Goal: Task Accomplishment & Management: Complete application form

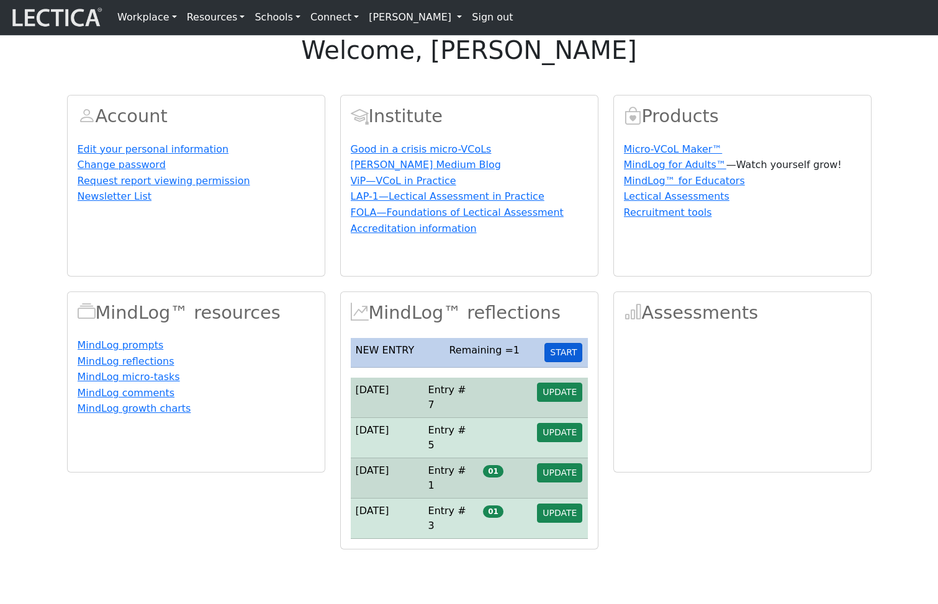
click at [575, 362] on button "START" at bounding box center [563, 352] width 38 height 19
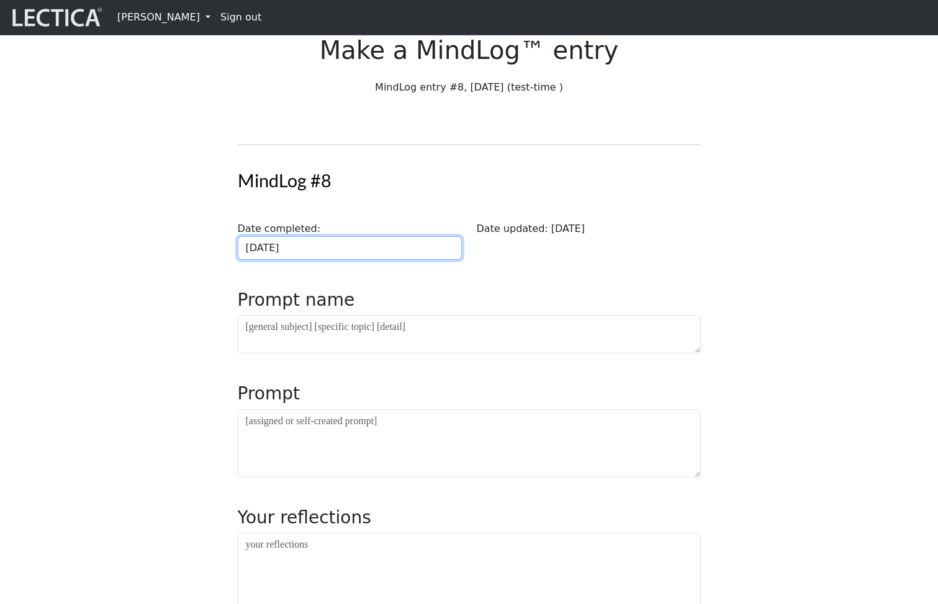
click at [365, 260] on input "2025-09-22" at bounding box center [350, 248] width 224 height 24
click at [0, 0] on td "18" at bounding box center [0, 0] width 0 height 0
type input "2025-09-18"
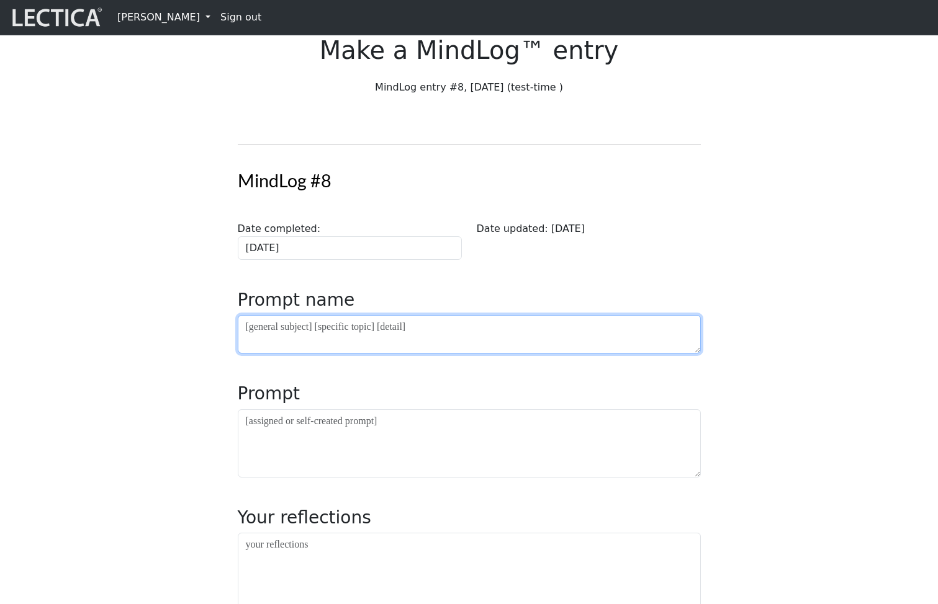
click at [316, 354] on textarea at bounding box center [469, 334] width 463 height 38
type textarea "asdfa"
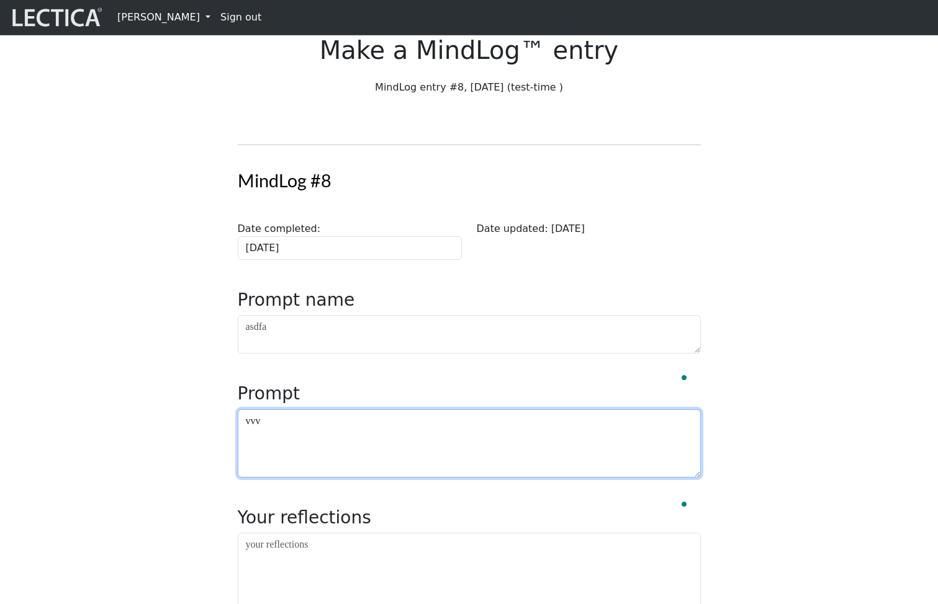
type textarea "vvv"
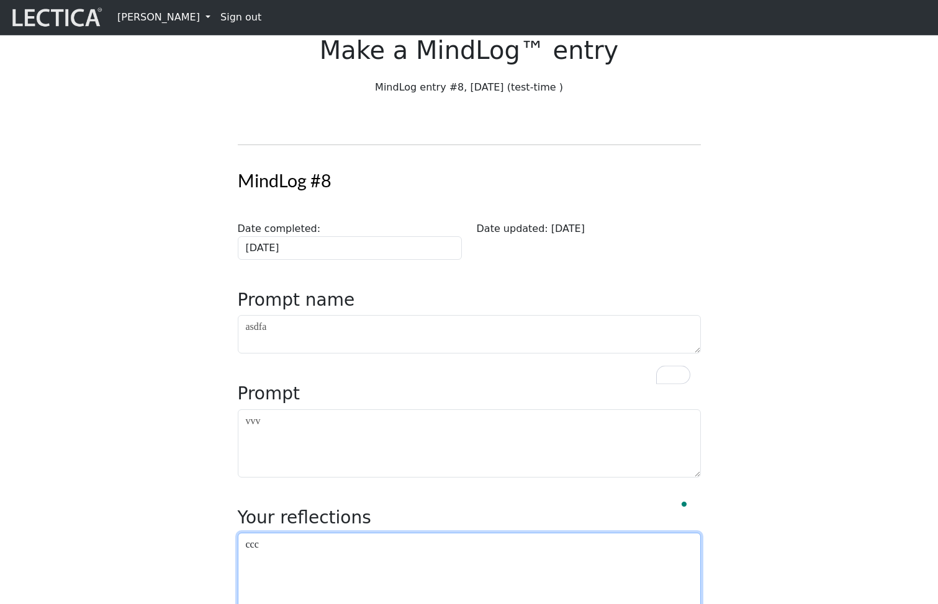
type textarea "ccc"
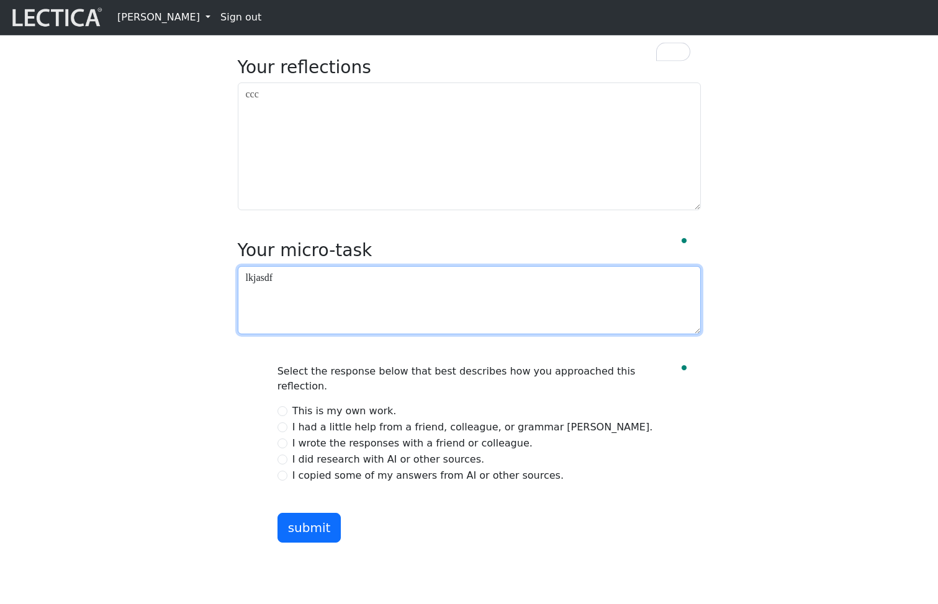
scroll to position [474, 0]
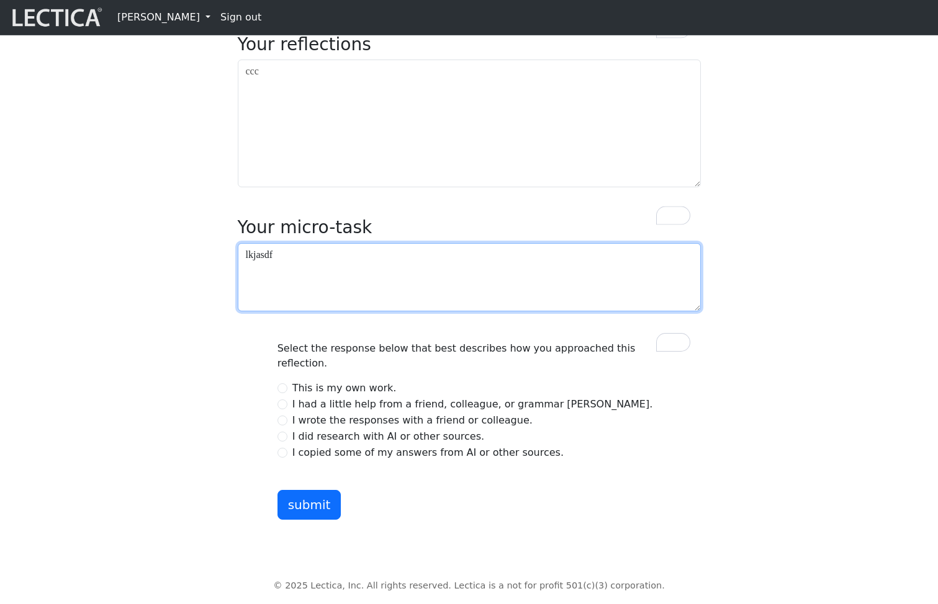
type textarea "lkjasdf"
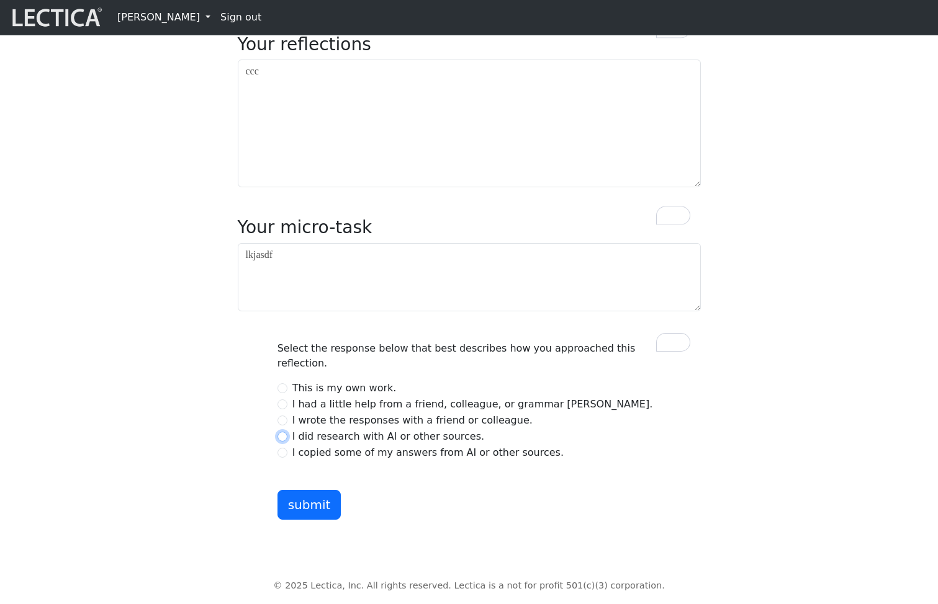
click at [283, 442] on input "I did research with AI or other sources." at bounding box center [282, 437] width 10 height 10
radio input "true"
click at [305, 520] on button "submit" at bounding box center [309, 505] width 64 height 30
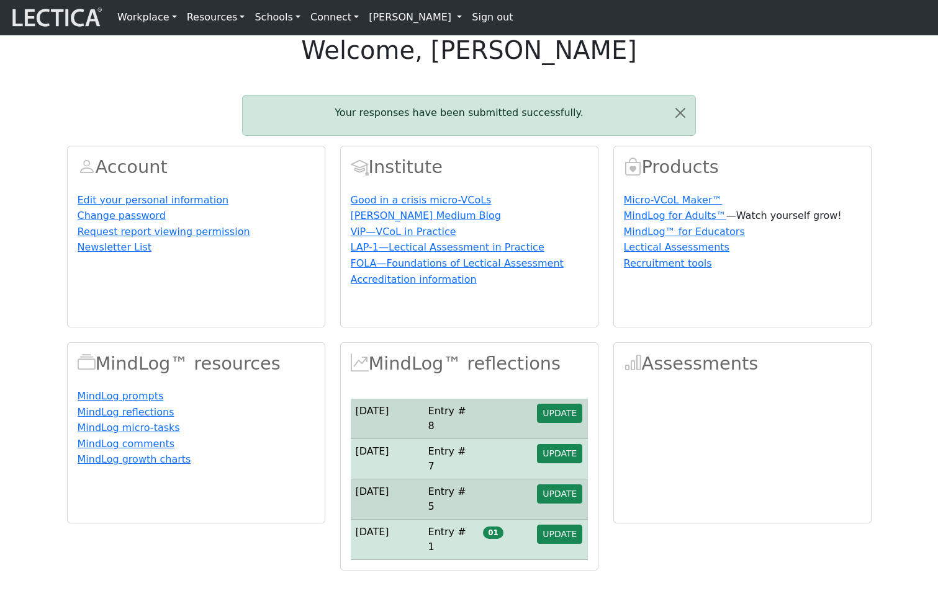
click at [400, 19] on link "[PERSON_NAME]" at bounding box center [415, 17] width 103 height 25
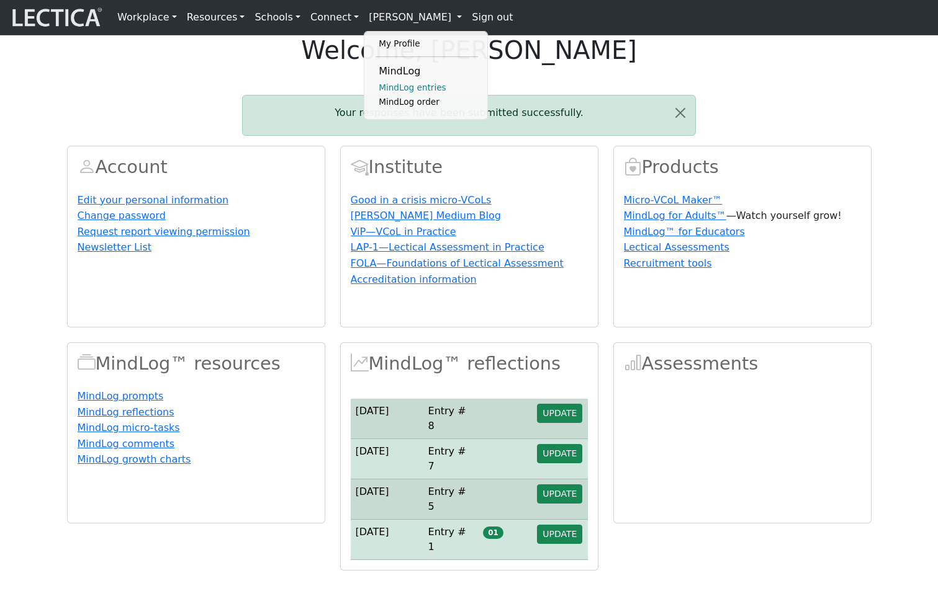
click at [388, 96] on link "MindLog entries" at bounding box center [426, 88] width 102 height 15
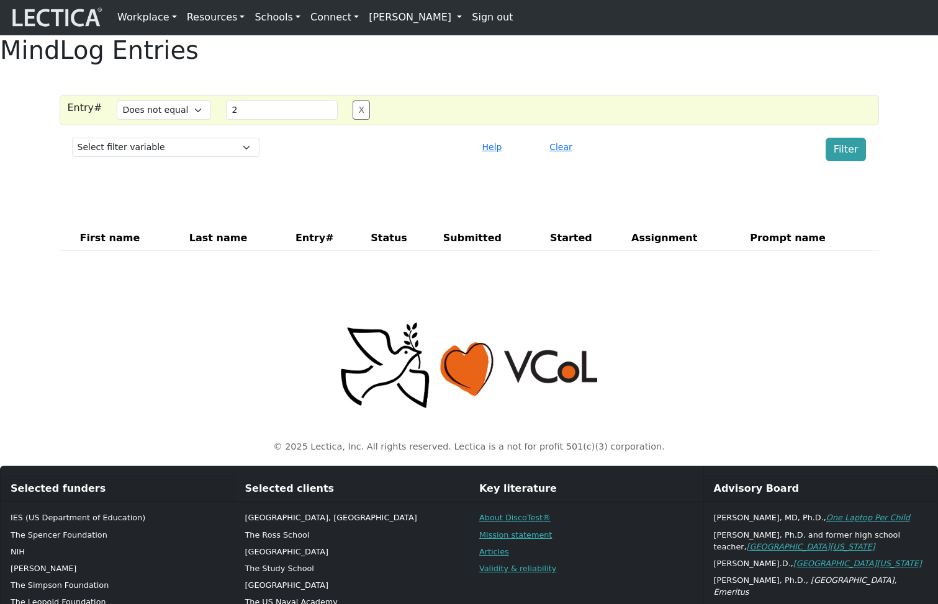
select select "not_iexact"
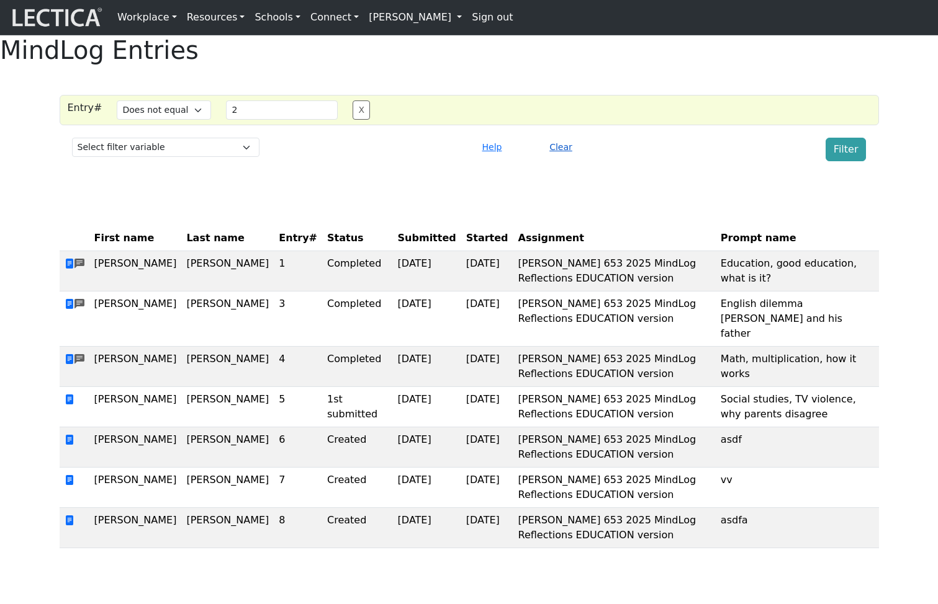
click at [564, 157] on button "Clear" at bounding box center [561, 147] width 34 height 19
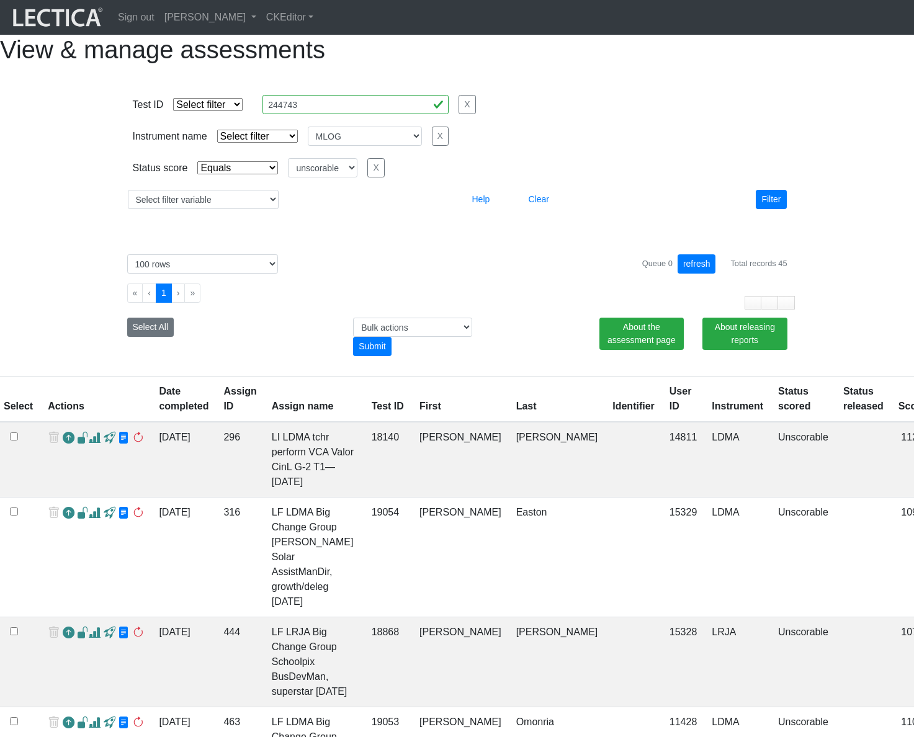
select select
select select "MLOG"
select select "unscorable"
select select "100"
click at [256, 21] on link "Alessandro Madruga Correia" at bounding box center [211, 17] width 102 height 25
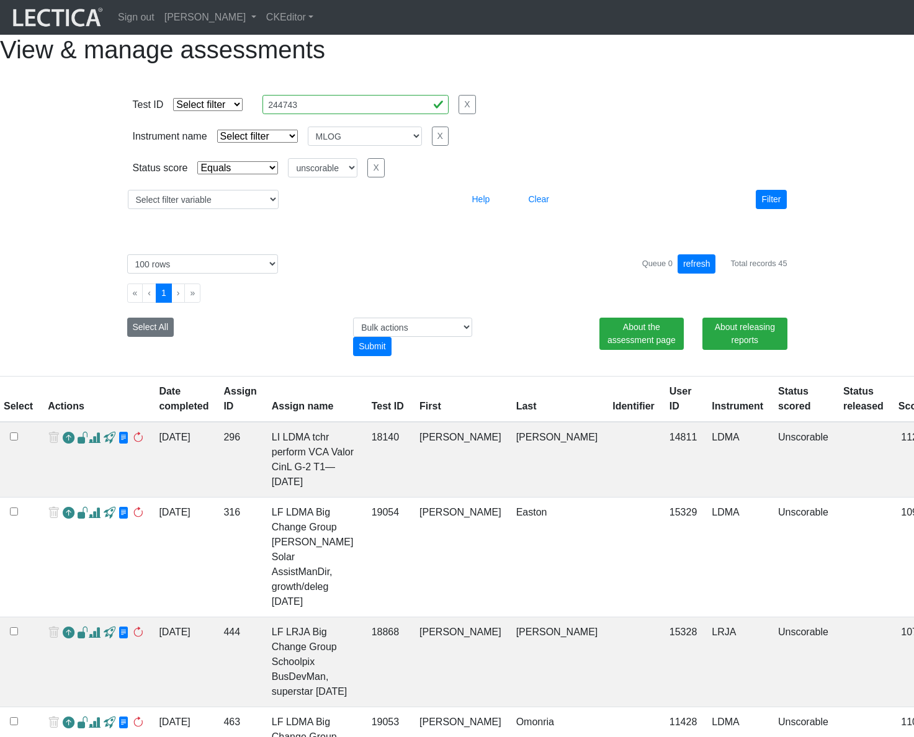
click at [768, 65] on div "View & manage assessments" at bounding box center [457, 50] width 914 height 30
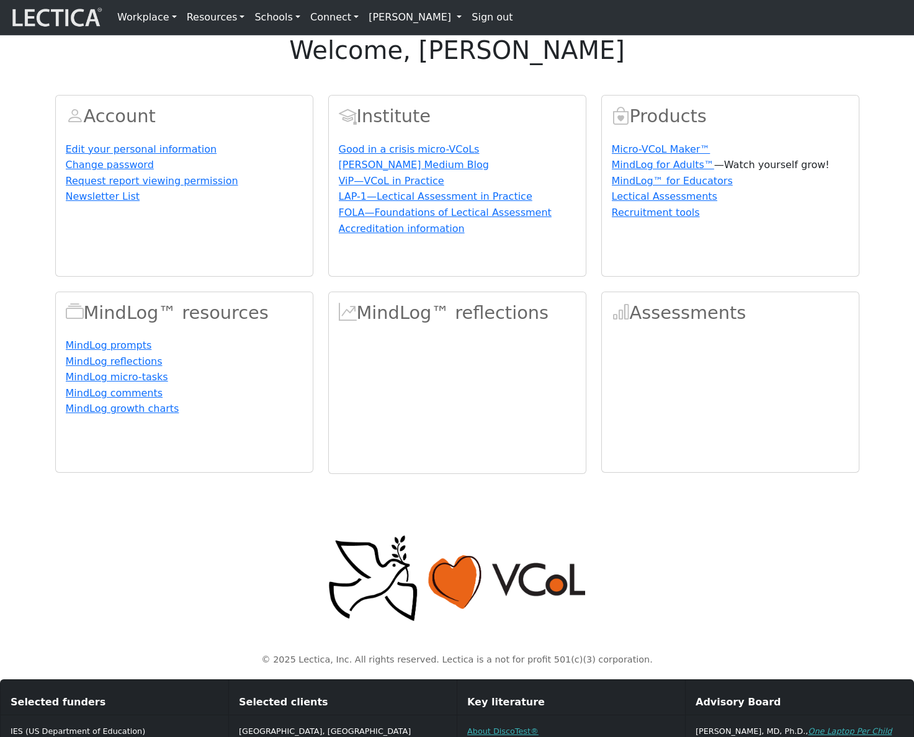
drag, startPoint x: 0, startPoint y: 0, endPoint x: 393, endPoint y: 19, distance: 393.9
click at [393, 19] on link "[PERSON_NAME]" at bounding box center [415, 17] width 103 height 25
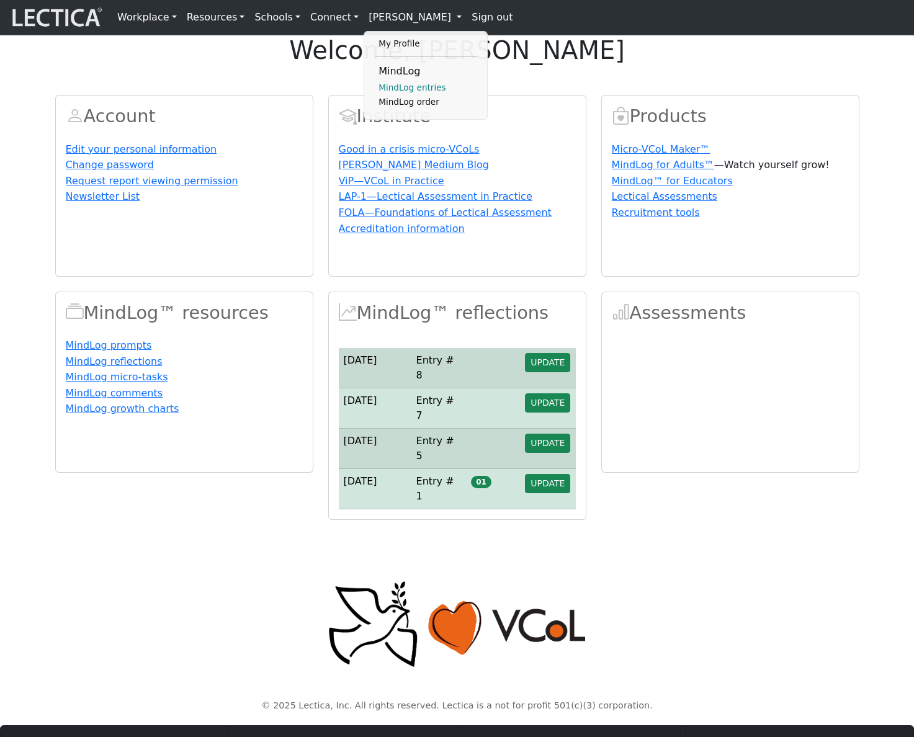
click at [395, 93] on link "MindLog entries" at bounding box center [426, 88] width 102 height 15
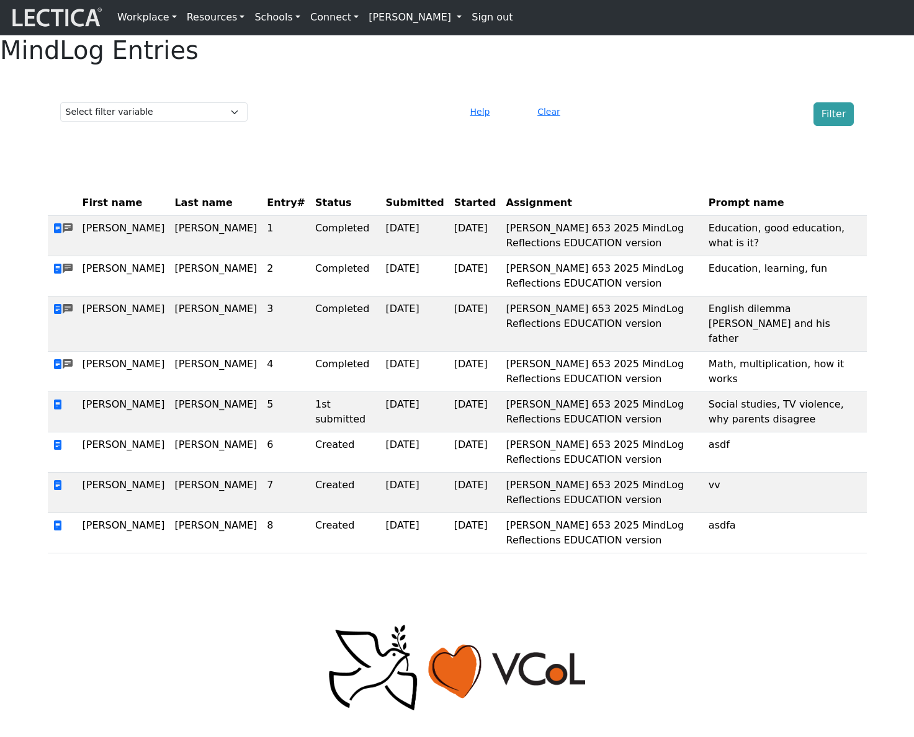
click at [389, 21] on link "[PERSON_NAME]" at bounding box center [415, 17] width 103 height 25
click at [378, 43] on link "My Profile" at bounding box center [426, 44] width 102 height 15
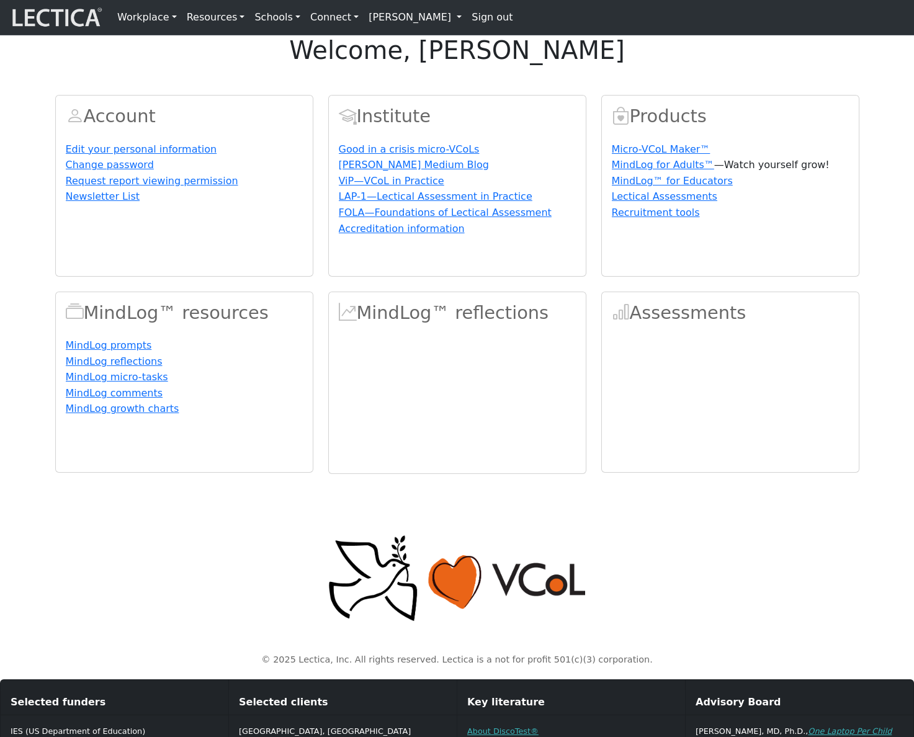
click at [391, 24] on link "[PERSON_NAME]" at bounding box center [415, 17] width 103 height 25
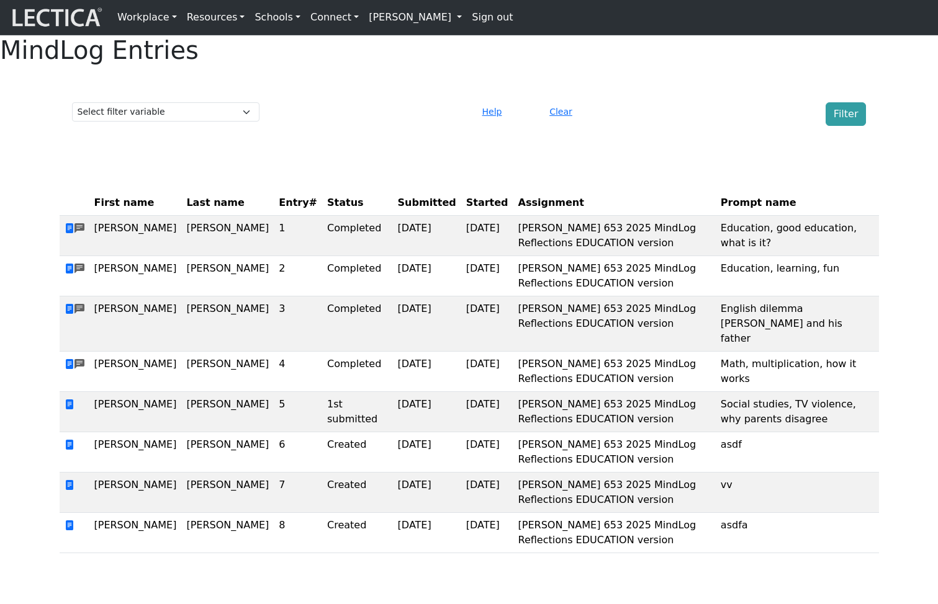
click at [672, 163] on div "MindLog Entries Select filter variable First name Last name Entry# Status Submi…" at bounding box center [469, 299] width 938 height 528
click at [407, 16] on link "[PERSON_NAME]" at bounding box center [415, 17] width 103 height 25
click at [725, 176] on div "MindLog Entries Select filter variable First name Last name Entry# Status Submi…" at bounding box center [469, 299] width 938 height 528
click at [211, 122] on select "Select filter variable First name Last name Entry# Status Submitted Started Ass…" at bounding box center [165, 111] width 187 height 19
click at [229, 122] on select "Select filter variable First name Last name Entry# Status Submitted Started Ass…" at bounding box center [165, 111] width 187 height 19
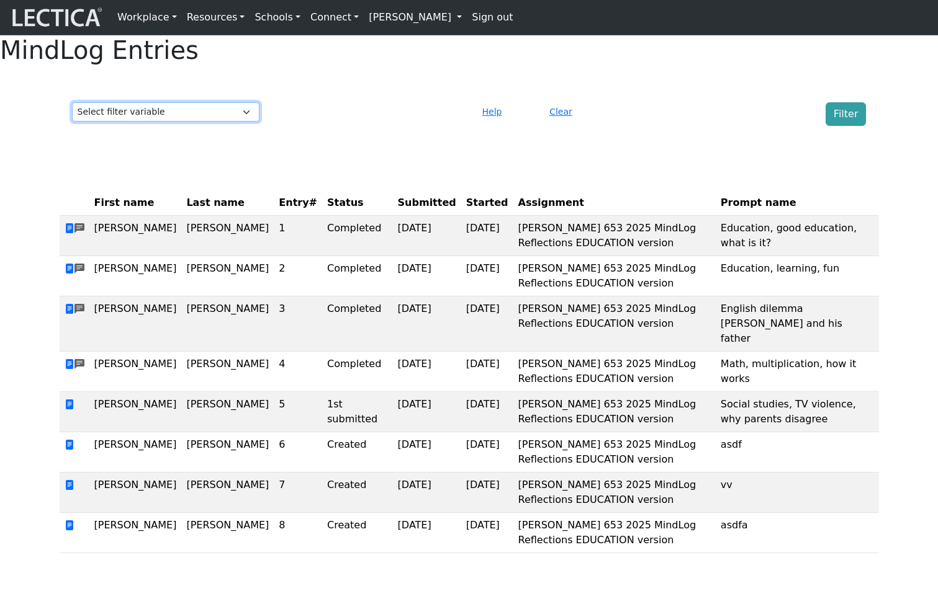
select select "first_name"
click at [72, 122] on select "Select filter variable First name Last name Entry# Status Submitted Started Ass…" at bounding box center [165, 111] width 187 height 19
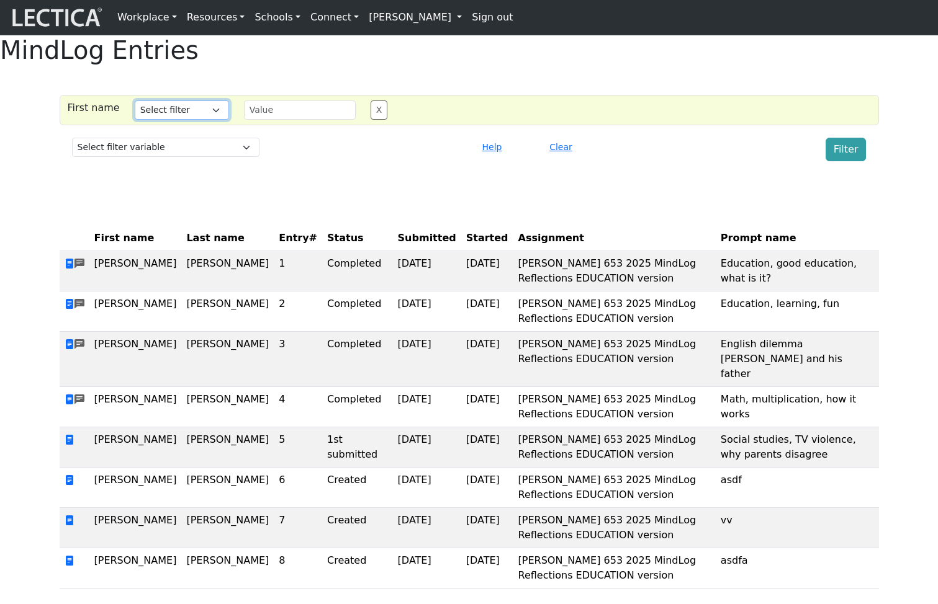
click at [174, 120] on select "Select filter Contains Equals Does not equal Starts with Ends with Matches regex" at bounding box center [182, 110] width 94 height 19
click at [164, 157] on select "Select filter variable First name Last name Entry# Status Submitted Started Ass…" at bounding box center [165, 147] width 187 height 19
select select "entry_number"
click at [72, 157] on select "Select filter variable First name Last name Entry# Status Submitted Started Ass…" at bounding box center [165, 147] width 187 height 19
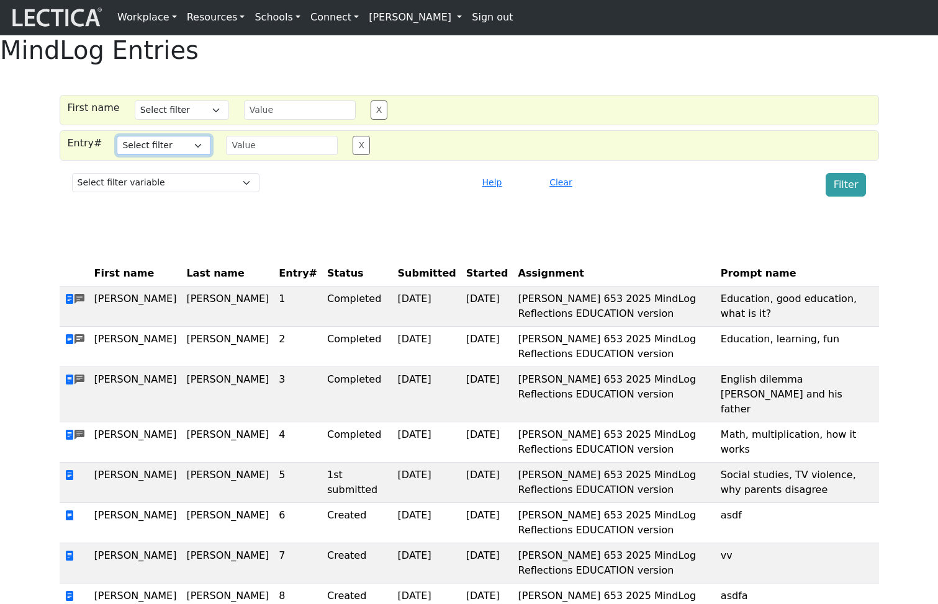
click at [176, 155] on select "Select filter Equals Greater than Less than Does not equal" at bounding box center [164, 145] width 94 height 19
click at [172, 192] on select "Select filter variable First name Last name Entry# Status Submitted Started Ass…" at bounding box center [165, 182] width 187 height 19
select select "status"
click at [72, 192] on select "Select filter variable First name Last name Entry# Status Submitted Started Ass…" at bounding box center [165, 182] width 187 height 19
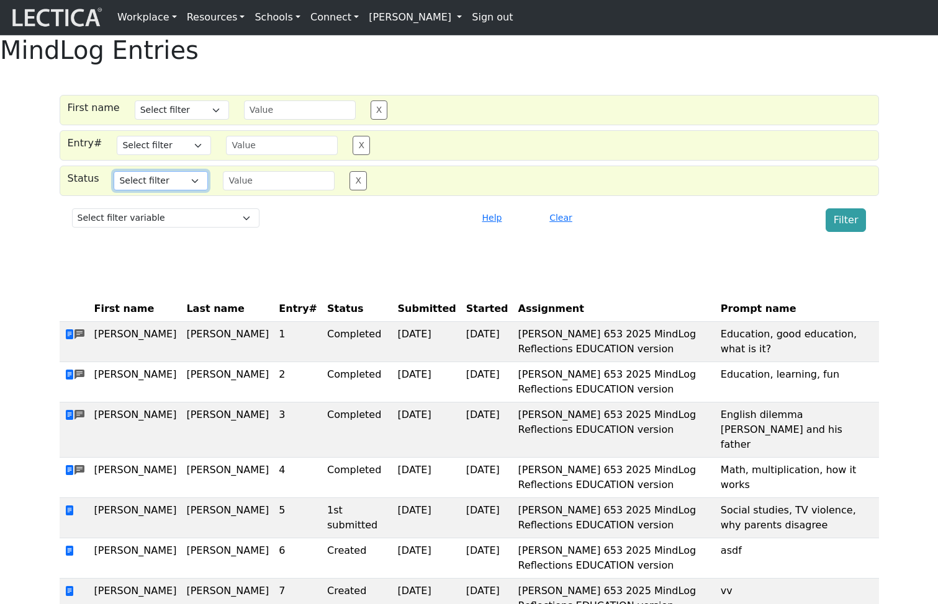
click at [151, 191] on select "Select filter Equals Contains Does not equal" at bounding box center [161, 180] width 94 height 19
click at [172, 228] on select "Select filter variable First name Last name Entry# Status Submitted Started Ass…" at bounding box center [165, 218] width 187 height 19
select select "submitted_at"
click at [72, 228] on select "Select filter variable First name Last name Entry# Status Submitted Started Ass…" at bounding box center [165, 218] width 187 height 19
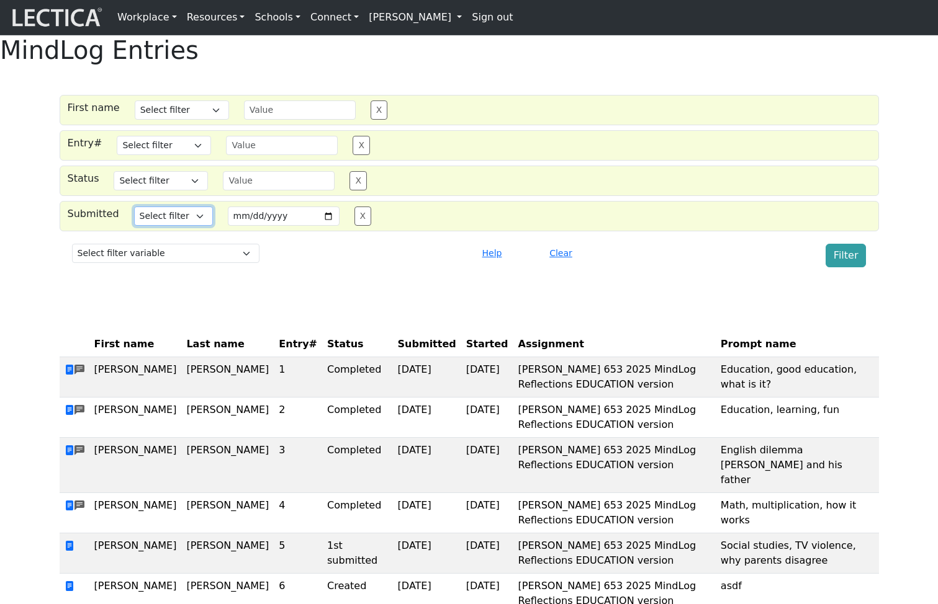
click at [176, 226] on select "Select filter Equals After Before" at bounding box center [173, 216] width 79 height 19
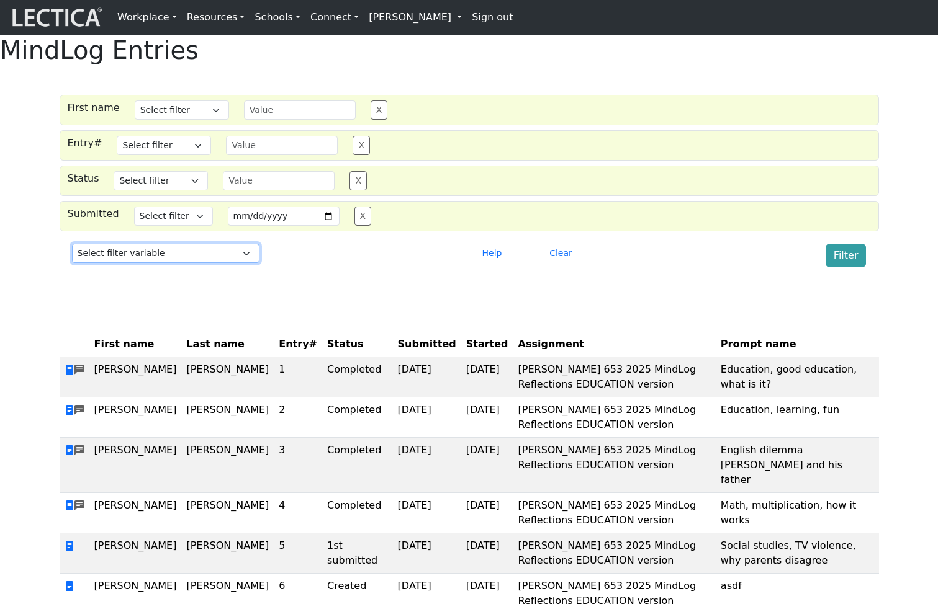
click at [182, 263] on select "Select filter variable First name Last name Entry# Status Submitted Started Ass…" at bounding box center [165, 253] width 187 height 19
select select "assignment"
click at [72, 263] on select "Select filter variable First name Last name Entry# Status Submitted Started Ass…" at bounding box center [165, 253] width 187 height 19
select select
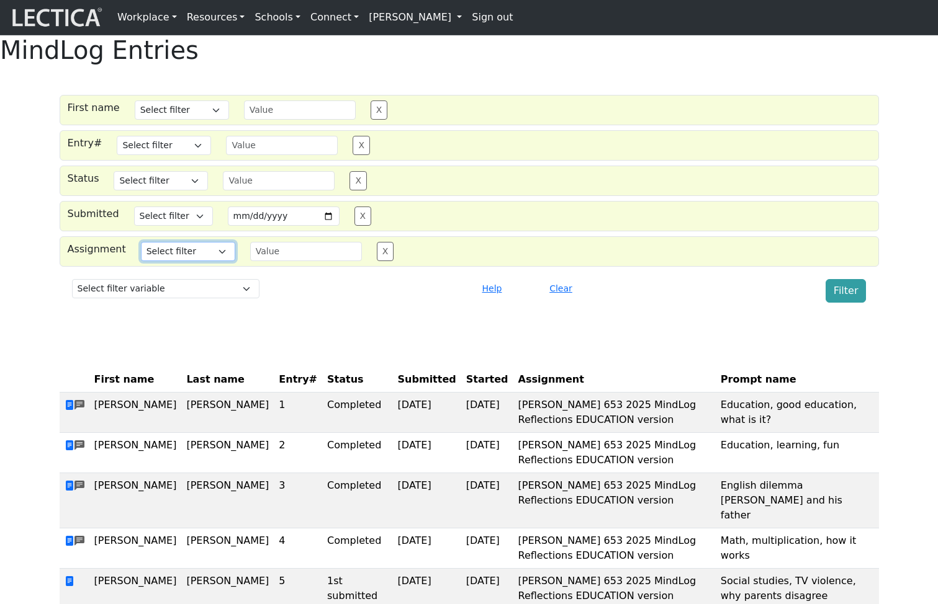
click at [174, 261] on select "Select filter Contains Equals Does not equal" at bounding box center [188, 251] width 94 height 19
click at [161, 120] on select "Select filter Contains Equals Does not equal Starts with Ends with Matches regex" at bounding box center [182, 110] width 94 height 19
